Goal: Find specific page/section: Find specific page/section

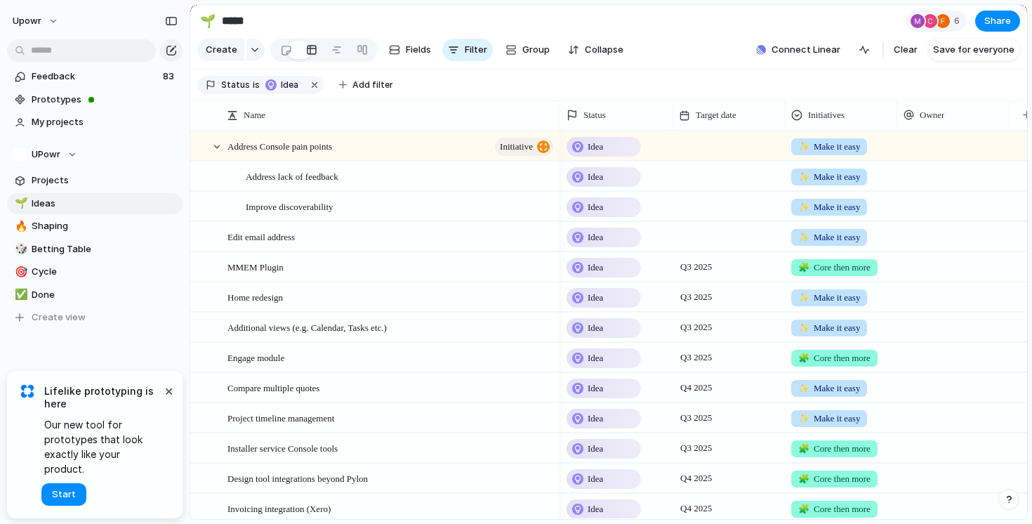
scroll to position [0, 18]
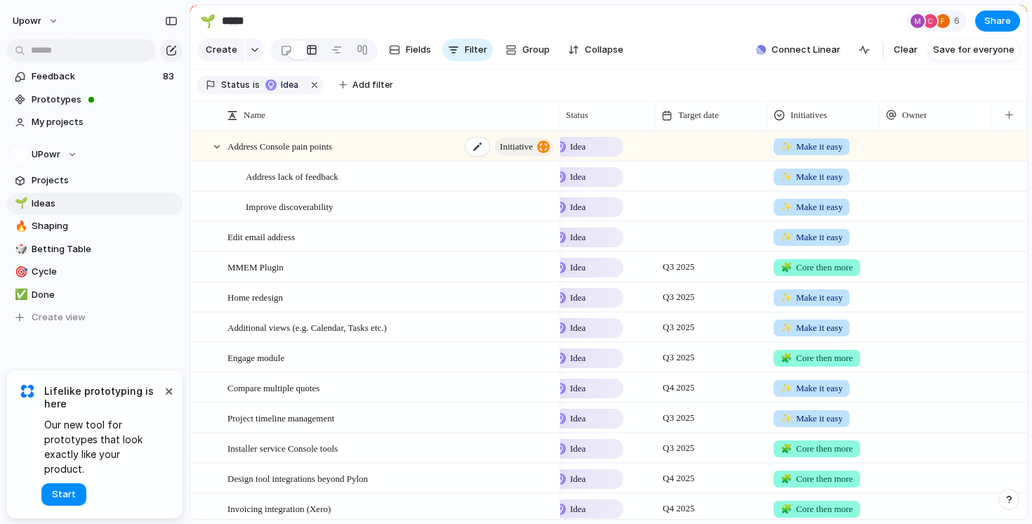
click at [284, 142] on span "Address Console pain points" at bounding box center [279, 146] width 105 height 16
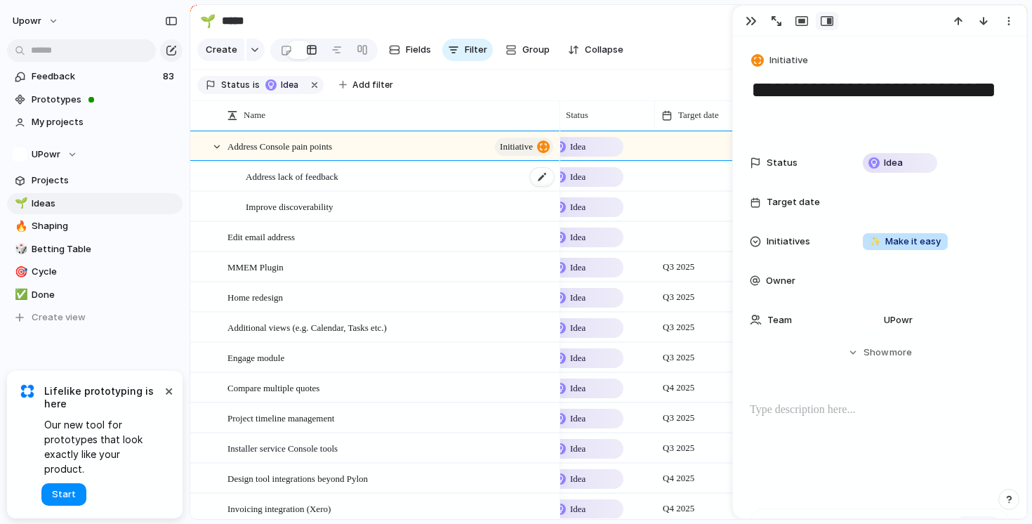
click at [278, 184] on div "Address lack of feedback" at bounding box center [401, 176] width 310 height 29
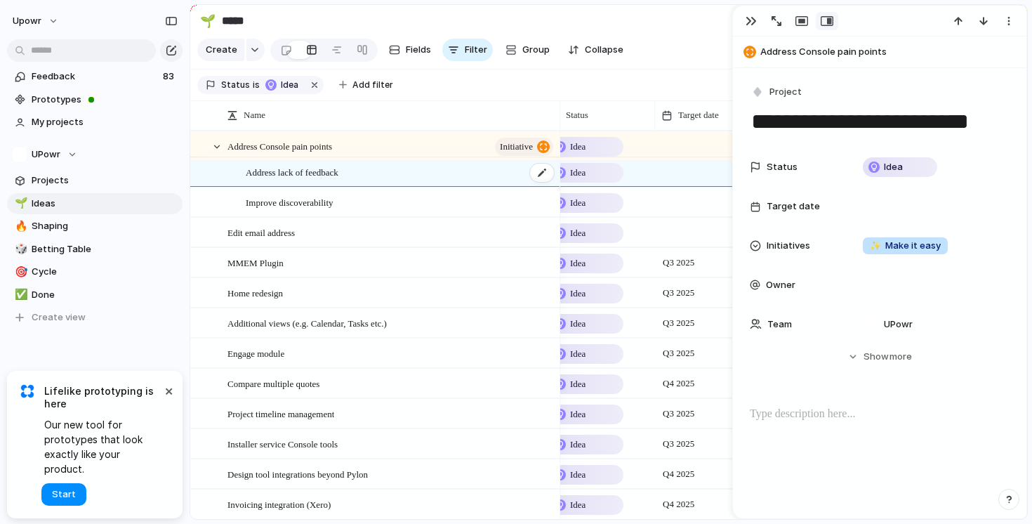
scroll to position [8, 0]
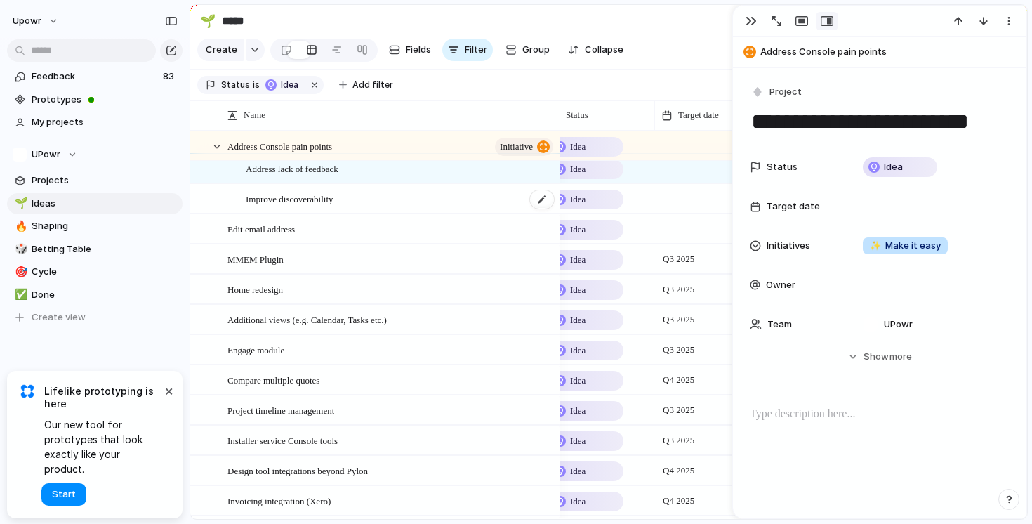
click at [277, 204] on span "Improve discoverability" at bounding box center [290, 198] width 88 height 16
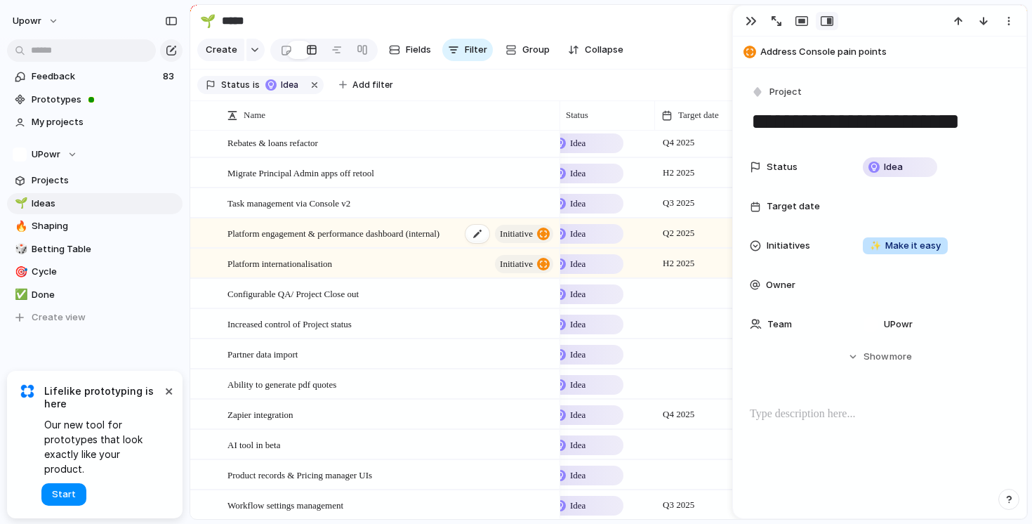
click at [296, 239] on span "Platform engagement & performance dashboard (internal)" at bounding box center [333, 233] width 212 height 16
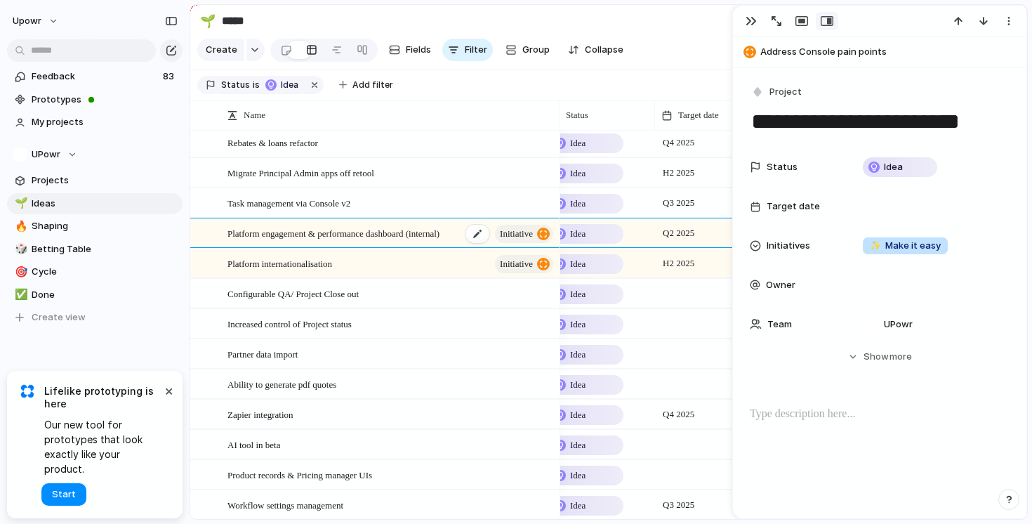
type textarea "**********"
